Goal: Task Accomplishment & Management: Complete application form

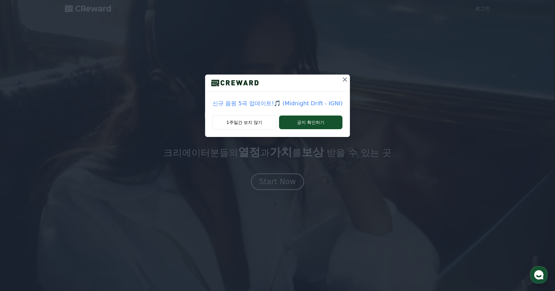
click at [342, 81] on icon at bounding box center [344, 79] width 7 height 7
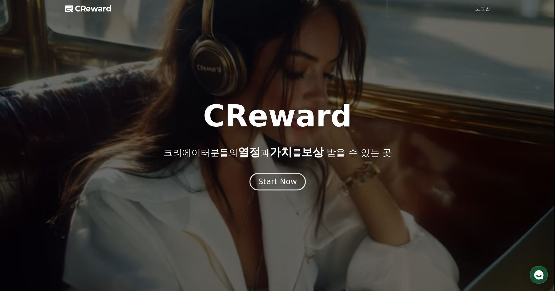
click at [279, 185] on div "Start Now" at bounding box center [277, 181] width 39 height 11
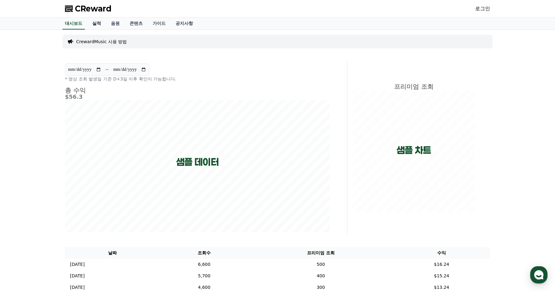
click at [100, 25] on link "실적" at bounding box center [96, 24] width 19 height 12
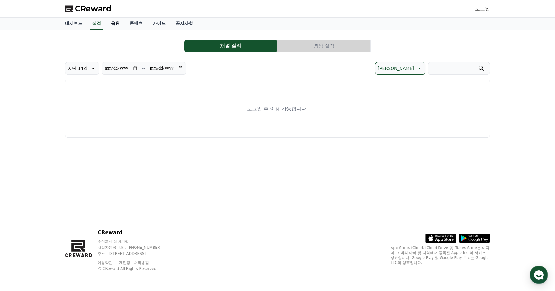
click at [115, 25] on link "음원" at bounding box center [115, 24] width 19 height 12
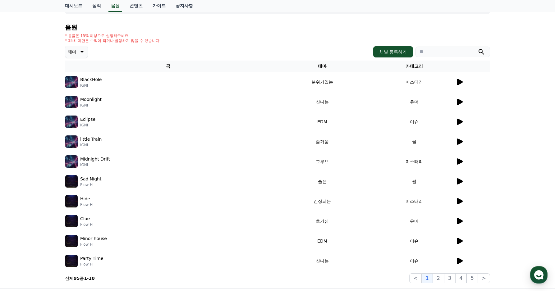
scroll to position [23, 0]
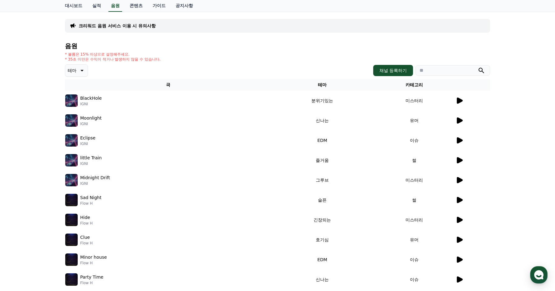
click at [462, 101] on icon at bounding box center [460, 101] width 6 height 6
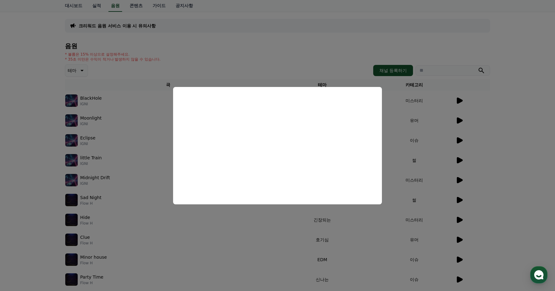
click at [337, 72] on button "close modal" at bounding box center [277, 145] width 555 height 291
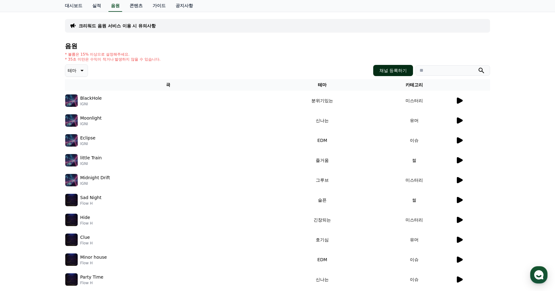
click at [399, 71] on button "채널 등록하기" at bounding box center [393, 70] width 40 height 11
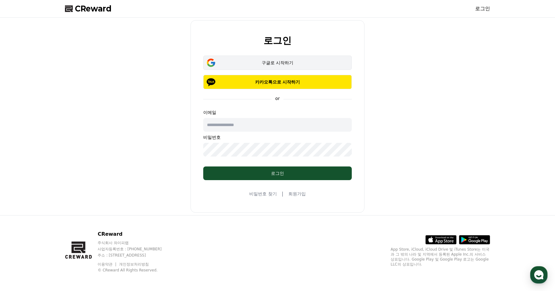
click at [304, 62] on div "구글로 시작하기" at bounding box center [277, 63] width 130 height 6
